Goal: Information Seeking & Learning: Learn about a topic

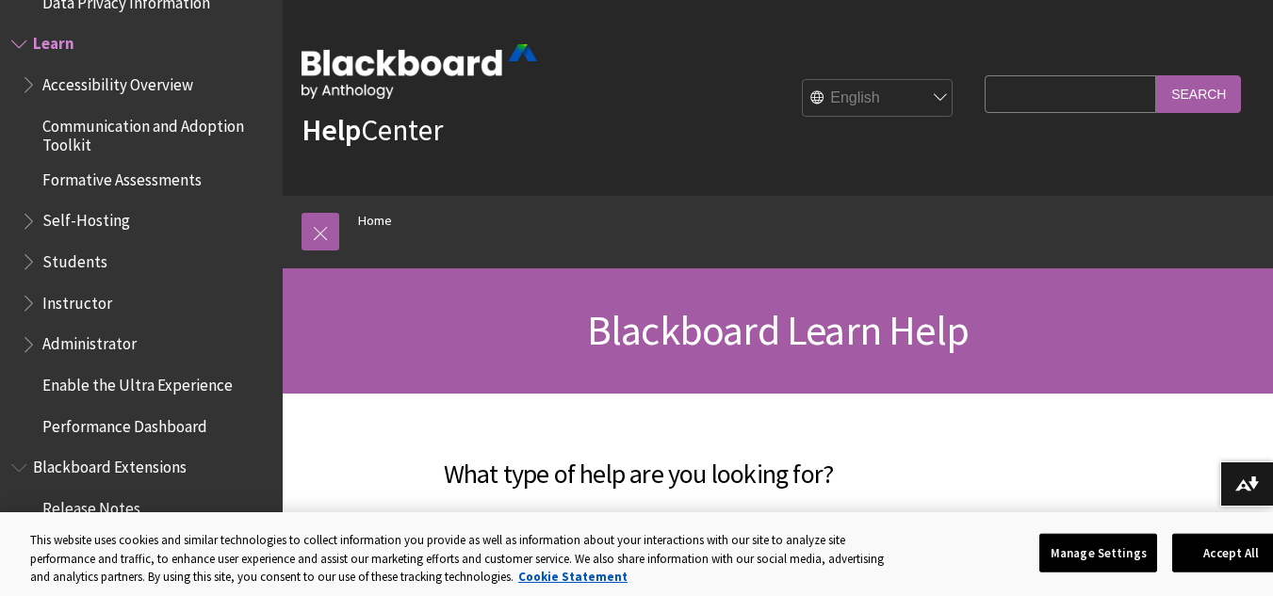
click at [157, 86] on span "Accessibility Overview" at bounding box center [117, 81] width 151 height 25
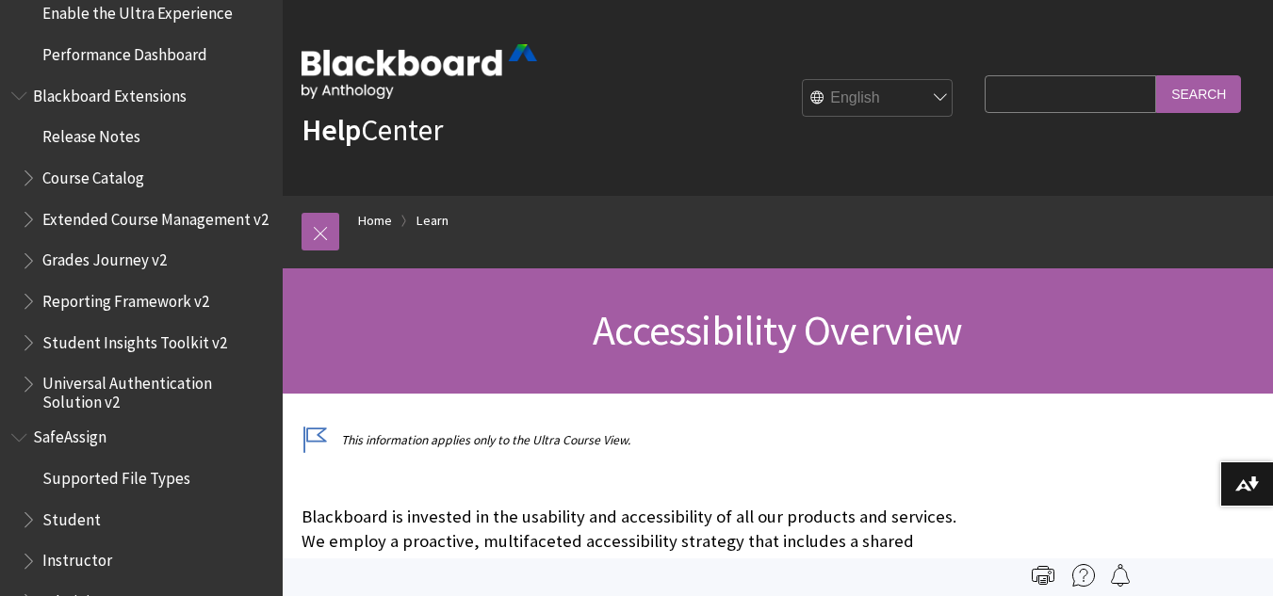
scroll to position [2105, 0]
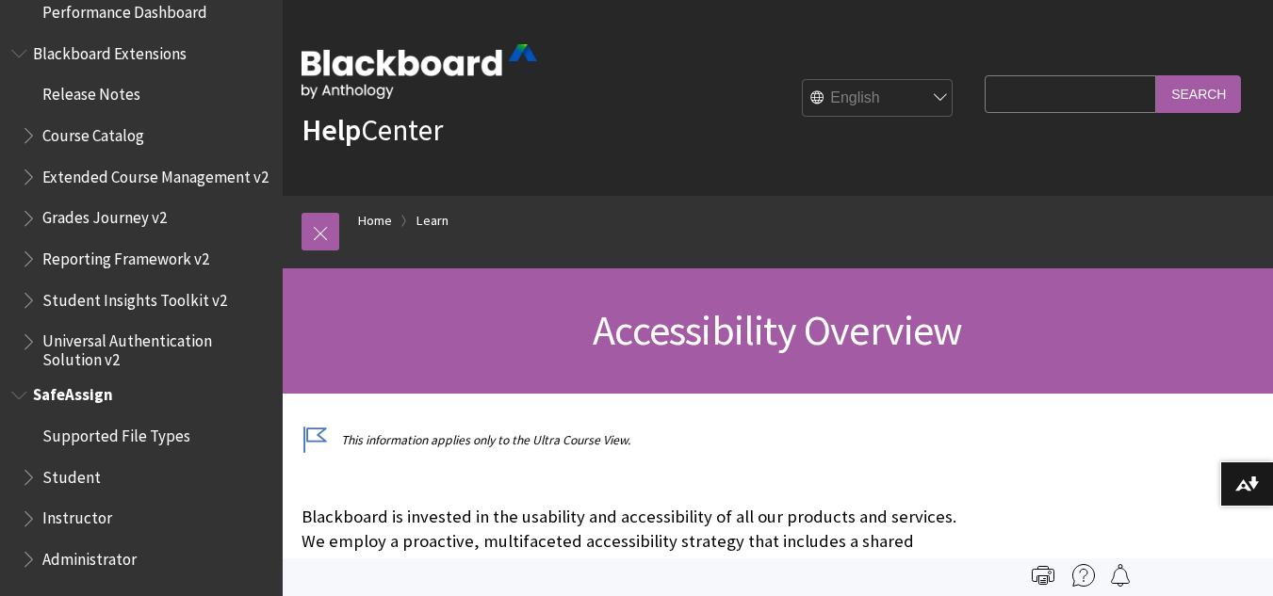
click at [108, 477] on span "Student" at bounding box center [146, 478] width 251 height 32
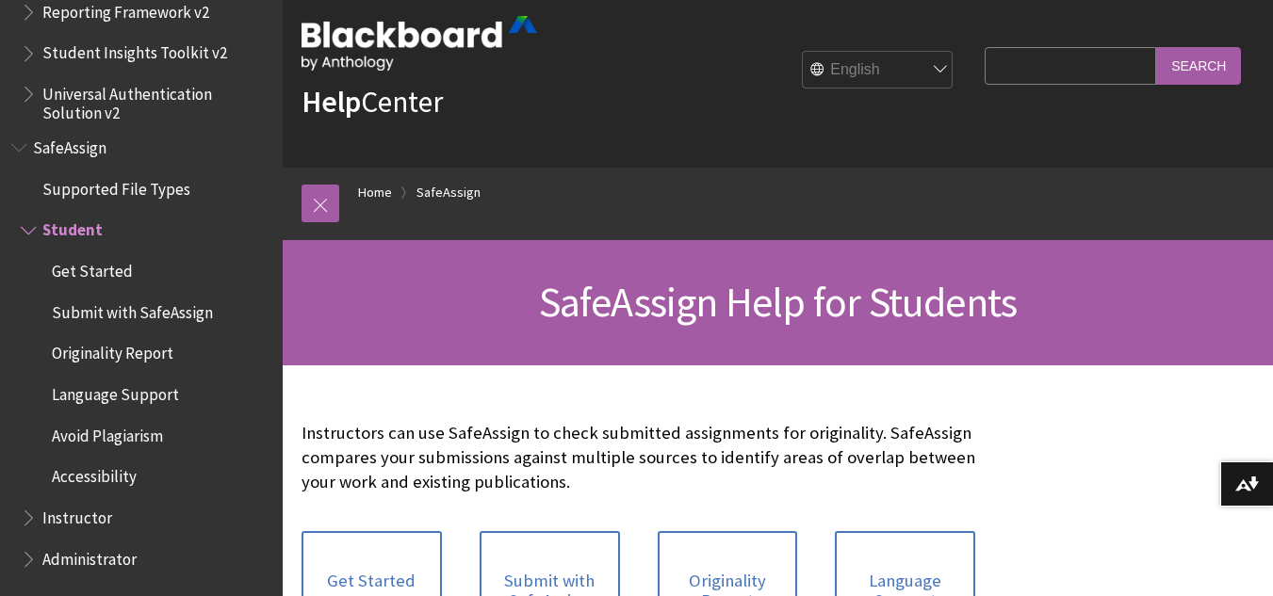
scroll to position [29, 0]
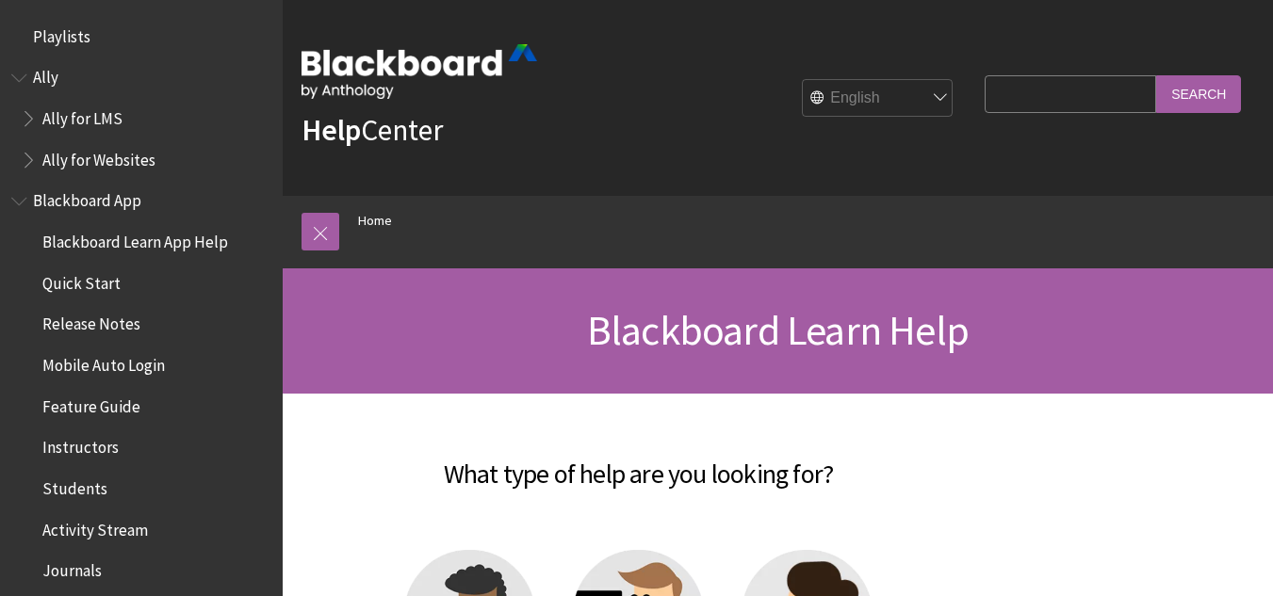
scroll to position [1597, 0]
